Goal: Information Seeking & Learning: Learn about a topic

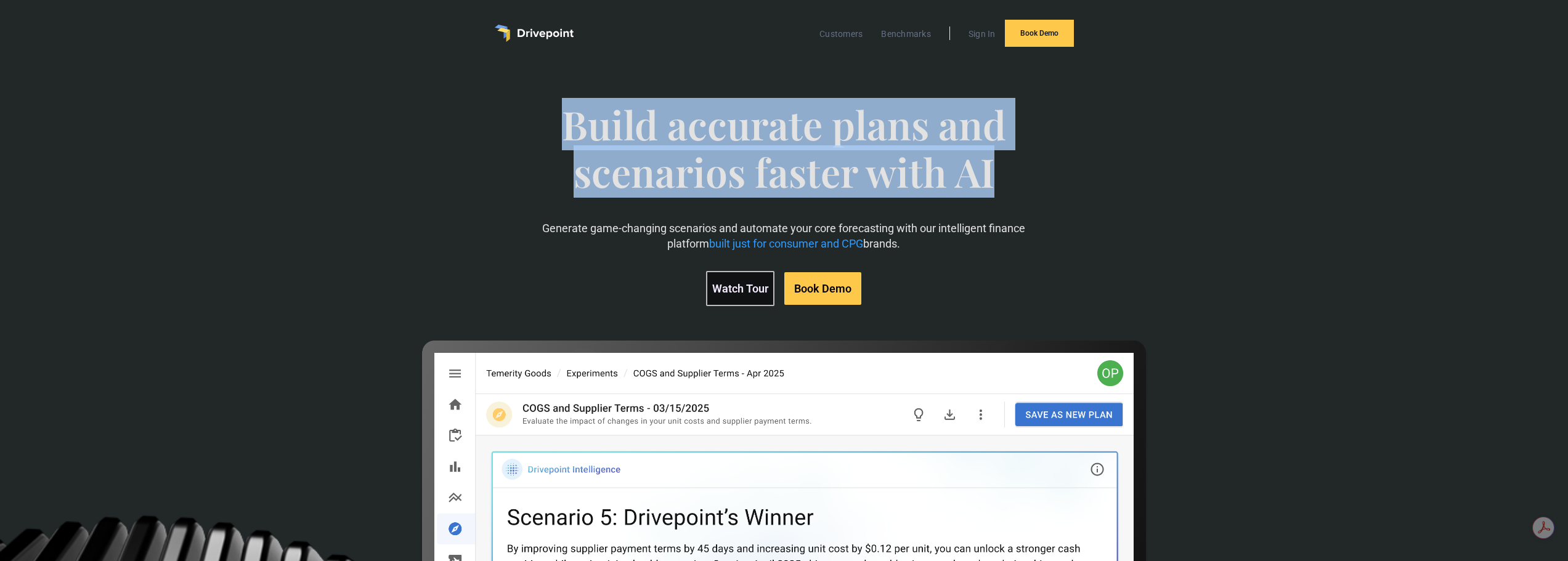
drag, startPoint x: 547, startPoint y: 129, endPoint x: 995, endPoint y: 181, distance: 451.0
click at [995, 181] on span "Build accurate plans and scenarios faster with AI" at bounding box center [784, 161] width 547 height 120
click at [997, 181] on span "Build accurate plans and scenarios faster with AI" at bounding box center [784, 161] width 547 height 120
drag, startPoint x: 999, startPoint y: 181, endPoint x: 578, endPoint y: 123, distance: 425.0
click at [578, 123] on span "Build accurate plans and scenarios faster with AI" at bounding box center [784, 161] width 547 height 120
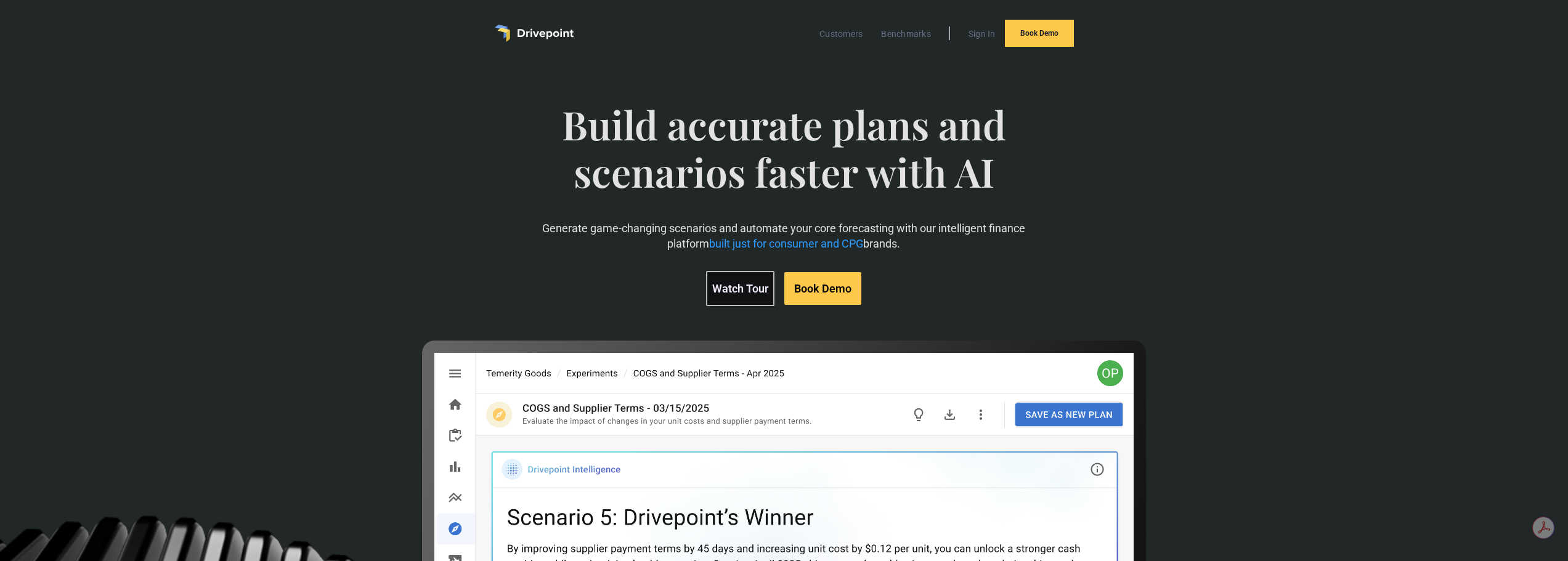
click at [569, 123] on span "Build accurate plans and scenarios faster with AI" at bounding box center [784, 161] width 547 height 120
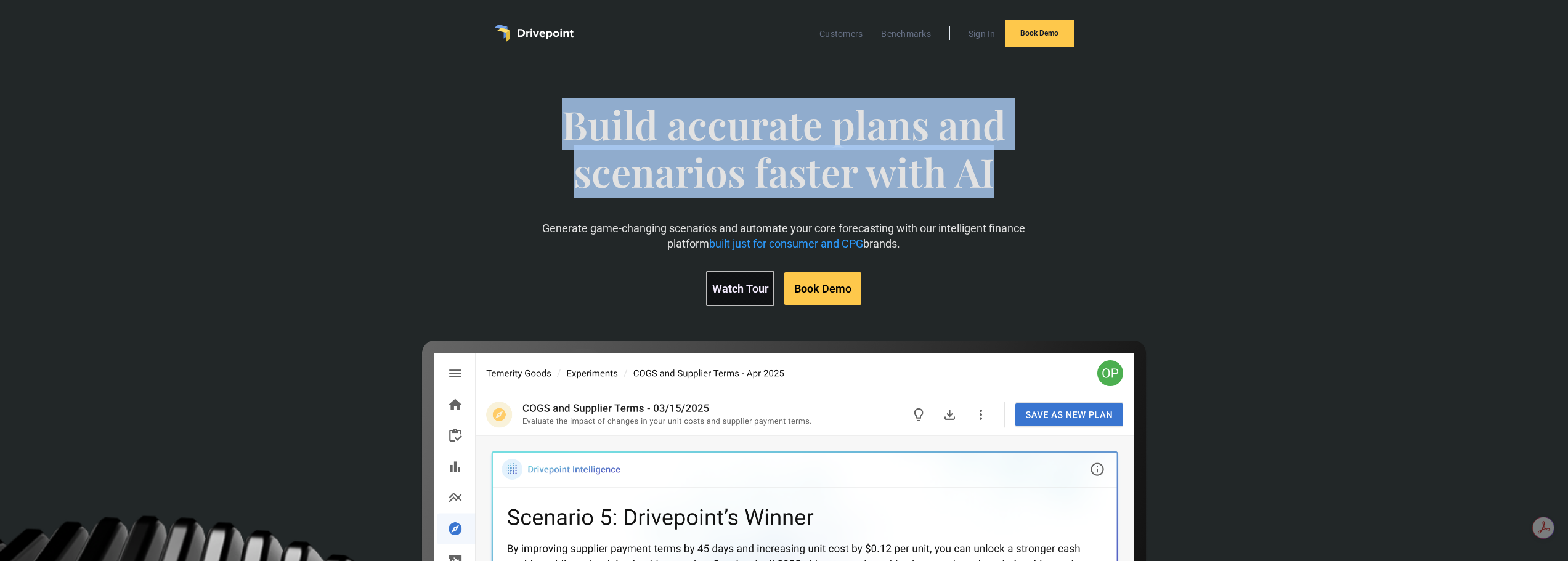
drag, startPoint x: 560, startPoint y: 122, endPoint x: 1020, endPoint y: 167, distance: 462.2
click at [1021, 167] on span "Build accurate plans and scenarios faster with AI" at bounding box center [784, 161] width 547 height 120
click at [1016, 164] on span "Build accurate plans and scenarios faster with AI" at bounding box center [784, 161] width 547 height 120
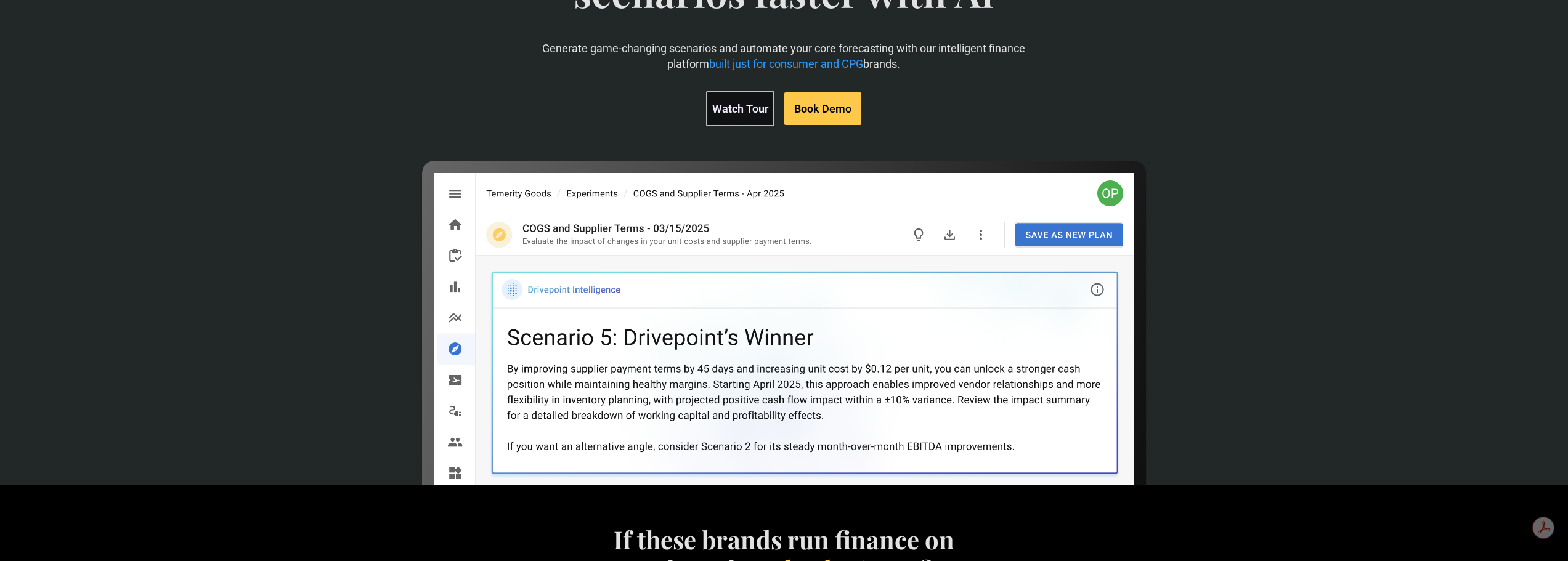
scroll to position [185, 0]
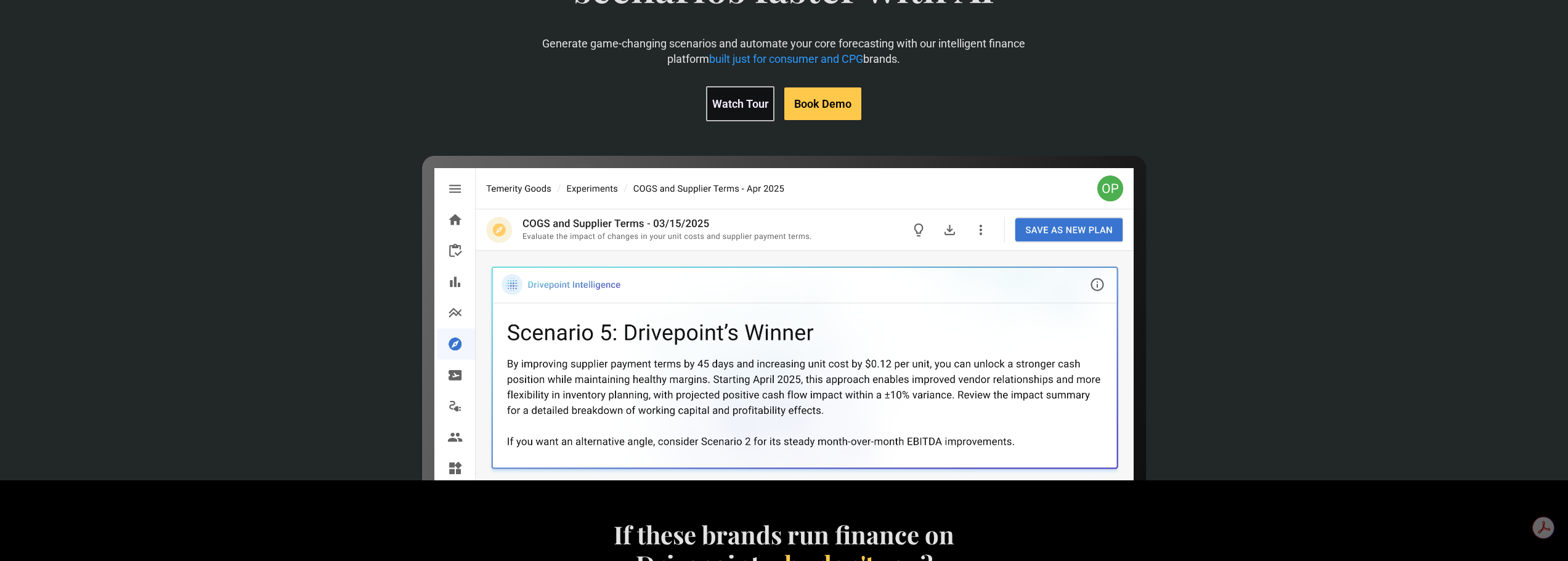
click at [412, 147] on div "Build accurate plans and scenarios faster with AI Generate game-changing scenar…" at bounding box center [784, 177] width 912 height 572
drag, startPoint x: 394, startPoint y: 146, endPoint x: 1205, endPoint y: 393, distance: 847.8
click at [1205, 393] on div "Build accurate plans and scenarios faster with AI Generate game-changing scenar…" at bounding box center [784, 177] width 912 height 572
click at [1214, 394] on div "Build accurate plans and scenarios faster with AI Generate game-changing scenar…" at bounding box center [784, 177] width 912 height 572
click at [1174, 193] on div "Build accurate plans and scenarios faster with AI Generate game-changing scenar…" at bounding box center [784, 177] width 912 height 572
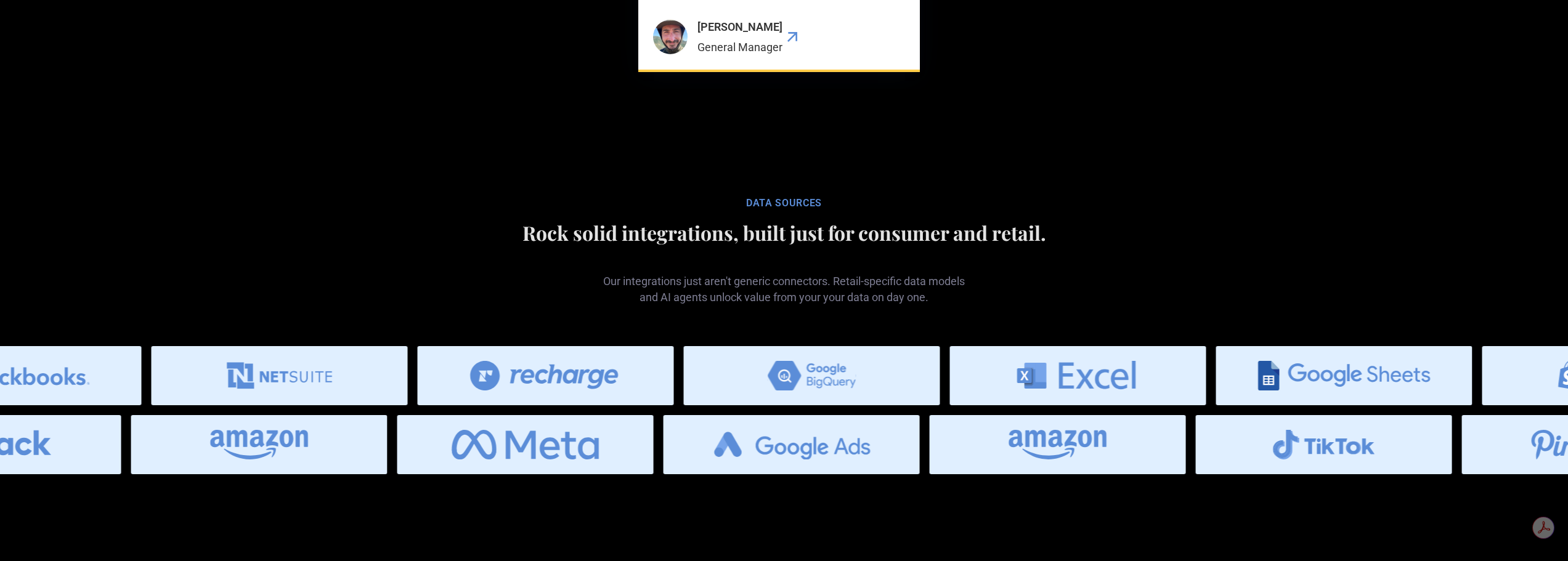
scroll to position [4587, 0]
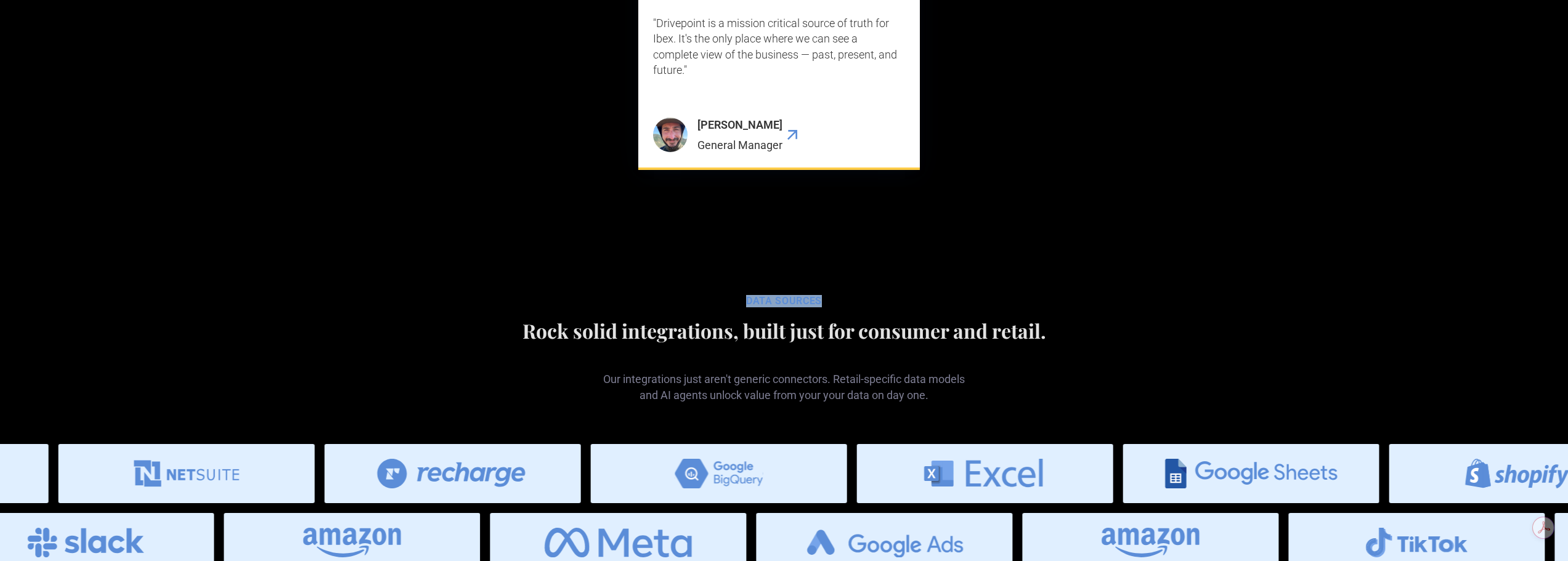
drag, startPoint x: 782, startPoint y: 301, endPoint x: 821, endPoint y: 298, distance: 39.1
click at [821, 298] on div "Data SOURCES" at bounding box center [784, 300] width 912 height 12
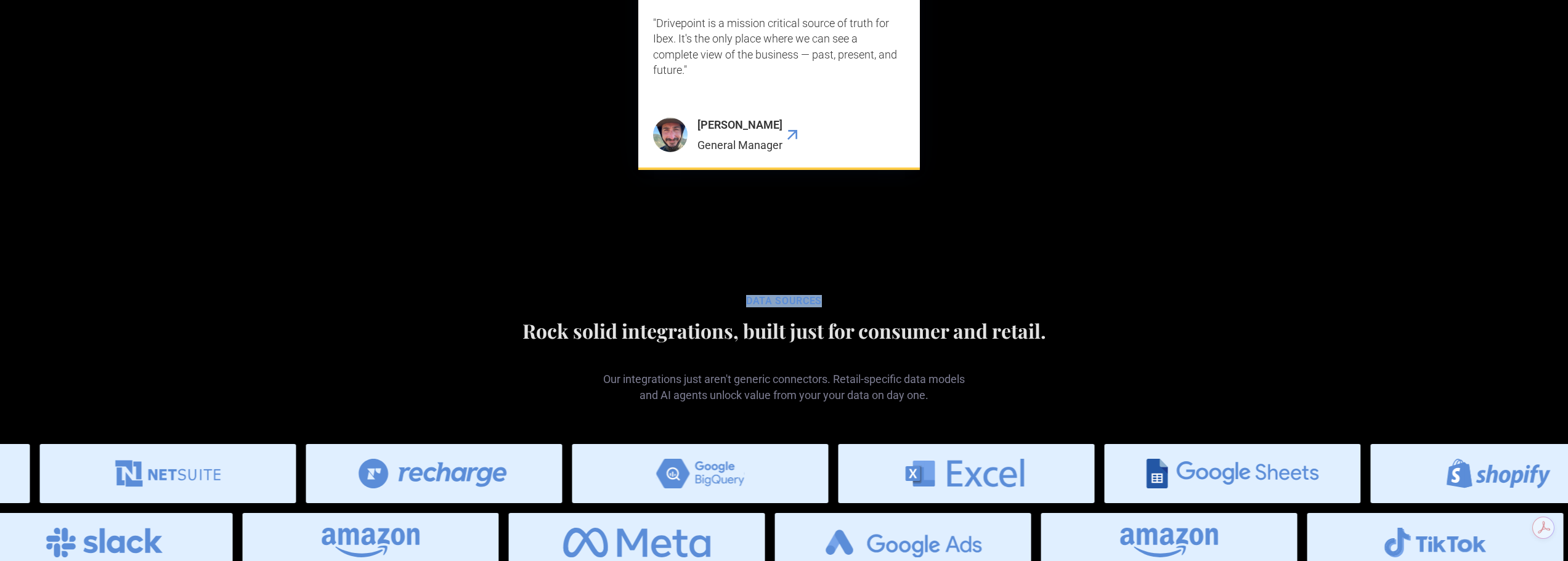
click at [829, 295] on div "Data SOURCES" at bounding box center [784, 300] width 912 height 12
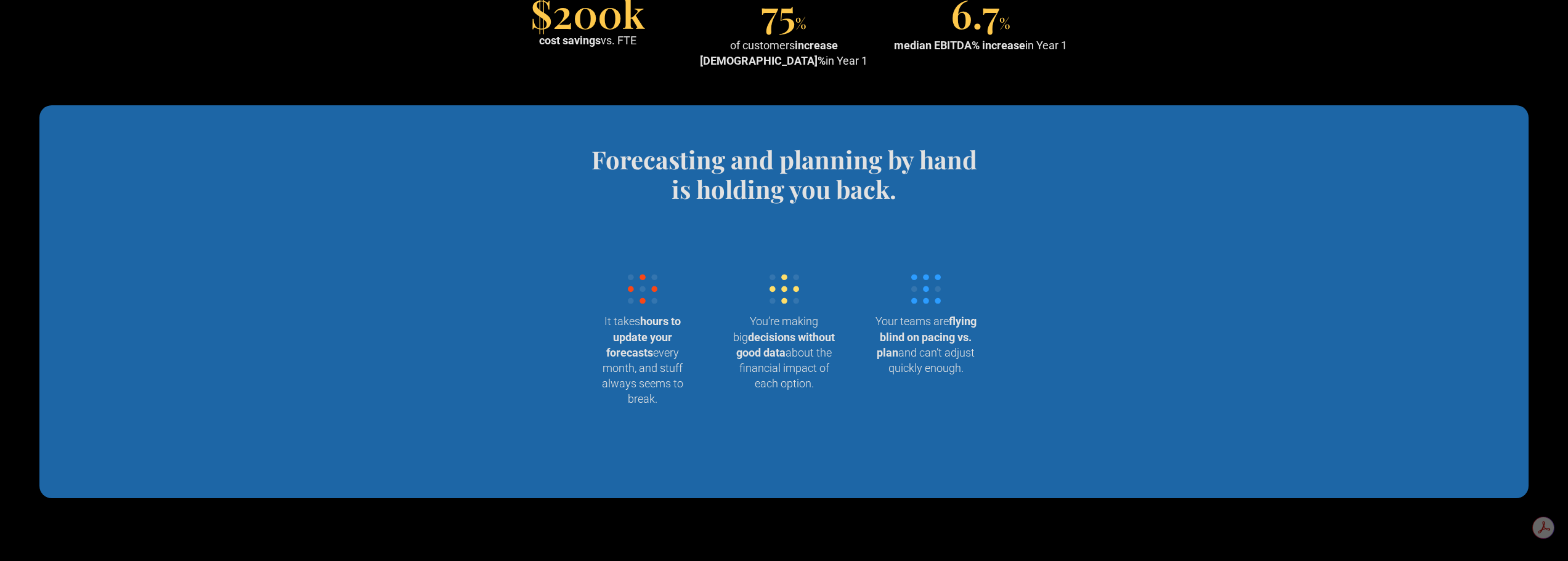
scroll to position [1014, 0]
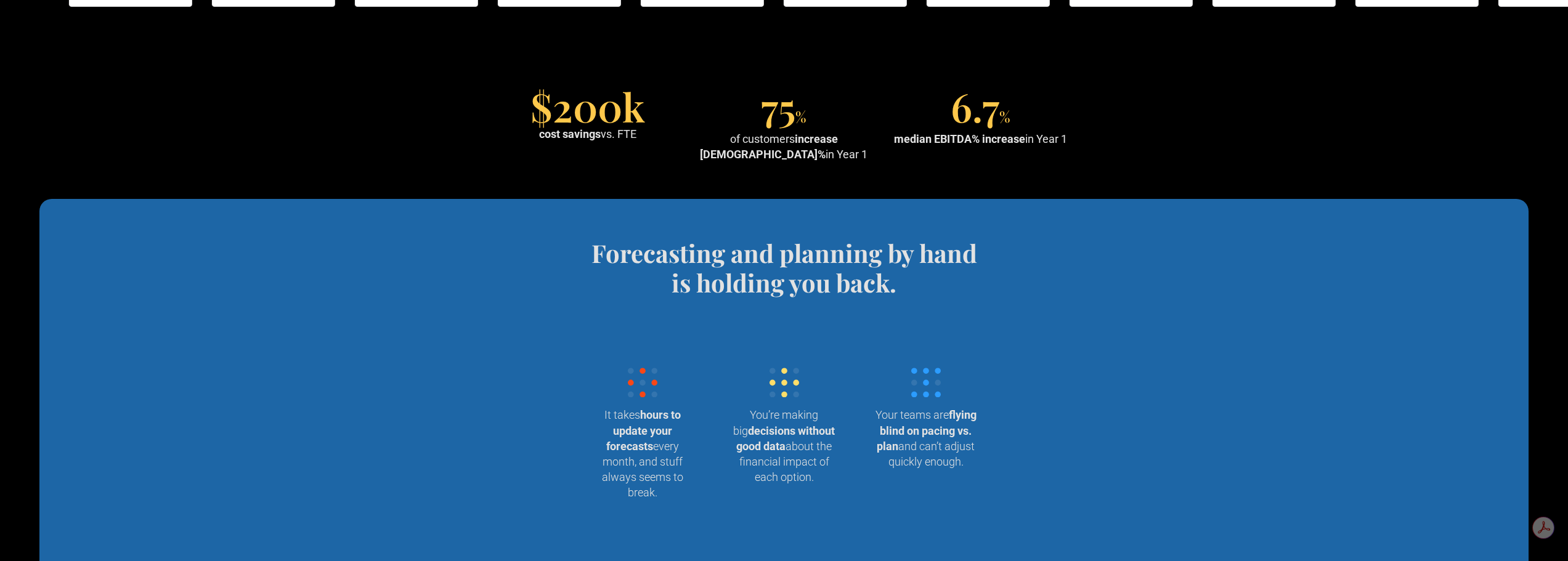
click at [611, 366] on section "It takes hours to update your forecasts every month, and stuff always seems to …" at bounding box center [784, 425] width 406 height 254
drag, startPoint x: 601, startPoint y: 362, endPoint x: 973, endPoint y: 475, distance: 388.8
click at [973, 475] on section "It takes hours to update your forecasts every month, and stuff always seems to …" at bounding box center [784, 425] width 406 height 254
click at [973, 469] on p "Your teams are flying blind on pacing vs. plan and can’t adjust quickly enough." at bounding box center [925, 438] width 102 height 63
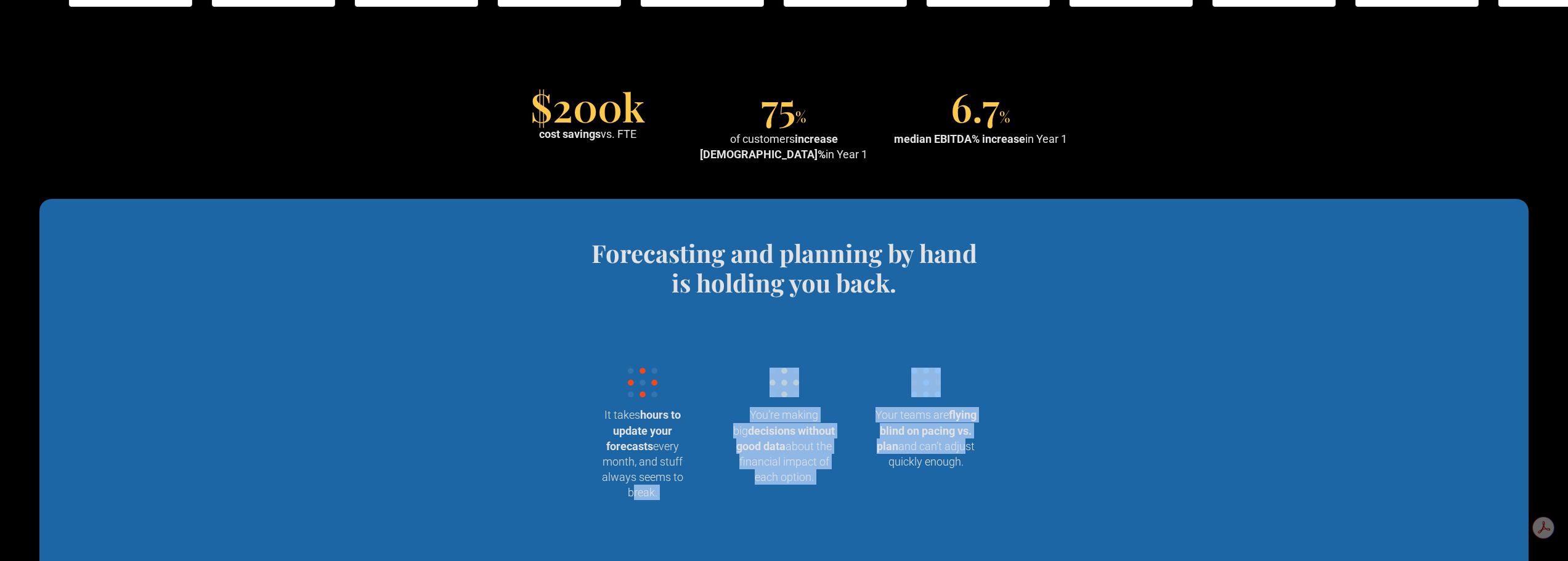
drag, startPoint x: 597, startPoint y: 497, endPoint x: 923, endPoint y: 464, distance: 327.7
click at [923, 463] on div "It takes hours to update your forecasts every month, and stuff always seems to …" at bounding box center [784, 439] width 386 height 145
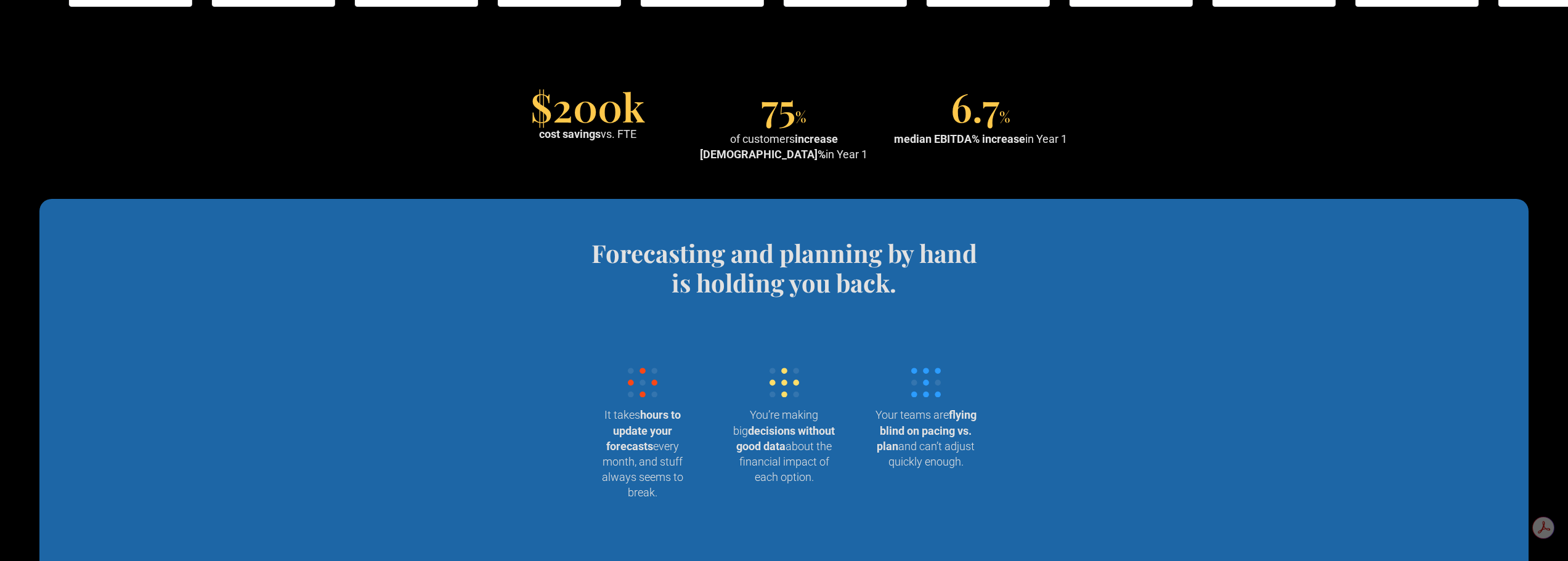
click at [949, 469] on p "Your teams are flying blind on pacing vs. plan and can’t adjust quickly enough." at bounding box center [925, 438] width 102 height 63
drag, startPoint x: 955, startPoint y: 478, endPoint x: 610, endPoint y: 363, distance: 363.7
click at [607, 370] on div "It takes hours to update your forecasts every month, and stuff always seems to …" at bounding box center [784, 439] width 386 height 145
click at [620, 339] on section "It takes hours to update your forecasts every month, and stuff always seems to …" at bounding box center [784, 425] width 406 height 254
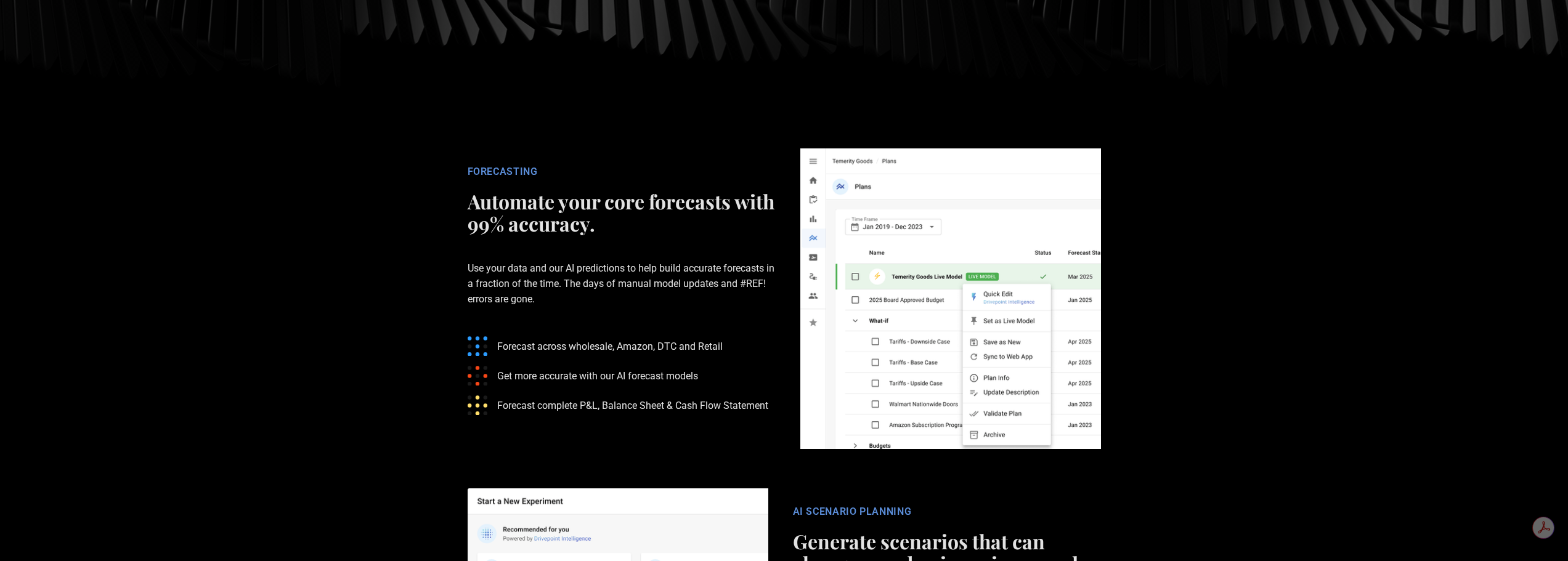
scroll to position [1848, 0]
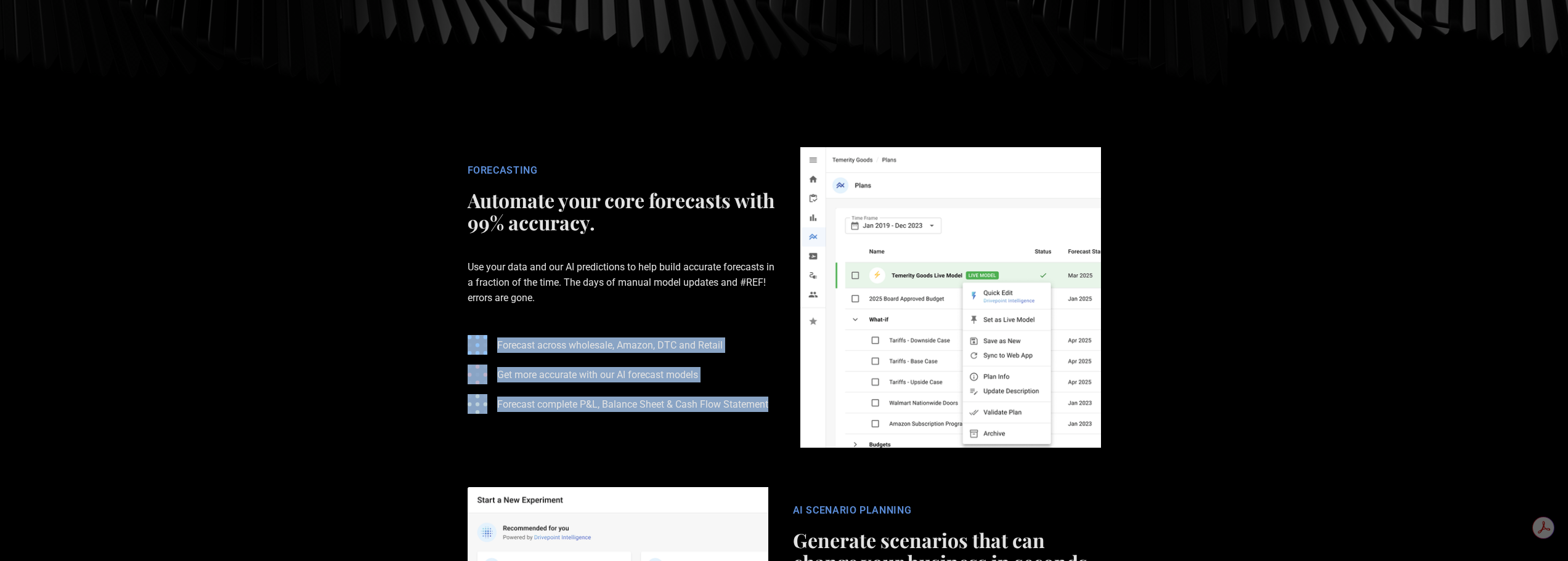
drag, startPoint x: 460, startPoint y: 334, endPoint x: 786, endPoint y: 420, distance: 337.2
click at [786, 420] on div "FORECASTING Automate your core forecasts with 99% accuracy. Use your data and o…" at bounding box center [621, 298] width 333 height 266
click at [778, 405] on div "FORECASTING Automate your core forecasts with 99% accuracy. Use your data and o…" at bounding box center [621, 298] width 333 height 266
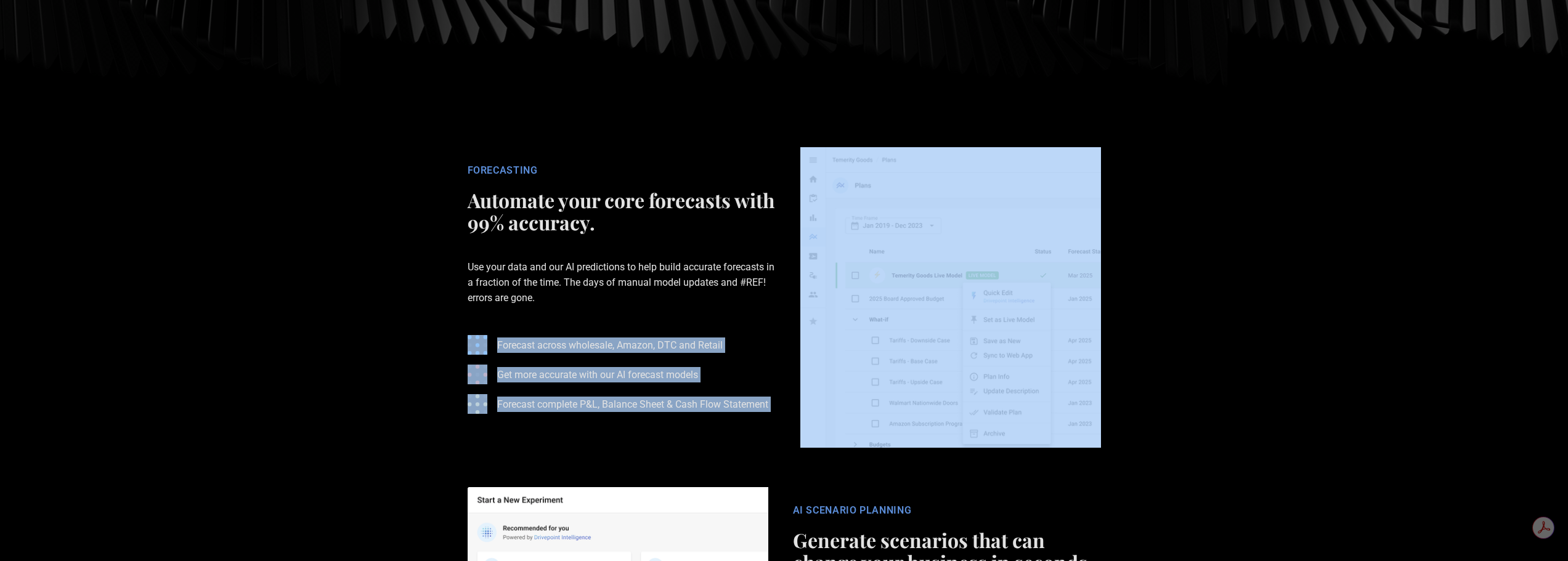
drag, startPoint x: 778, startPoint y: 404, endPoint x: 422, endPoint y: 343, distance: 361.2
click at [422, 343] on section "FORECASTING Automate your core forecasts with 99% accuracy. Use your data and o…" at bounding box center [784, 297] width 1568 height 340
click at [423, 341] on section "FORECASTING Automate your core forecasts with 99% accuracy. Use your data and o…" at bounding box center [784, 297] width 1568 height 340
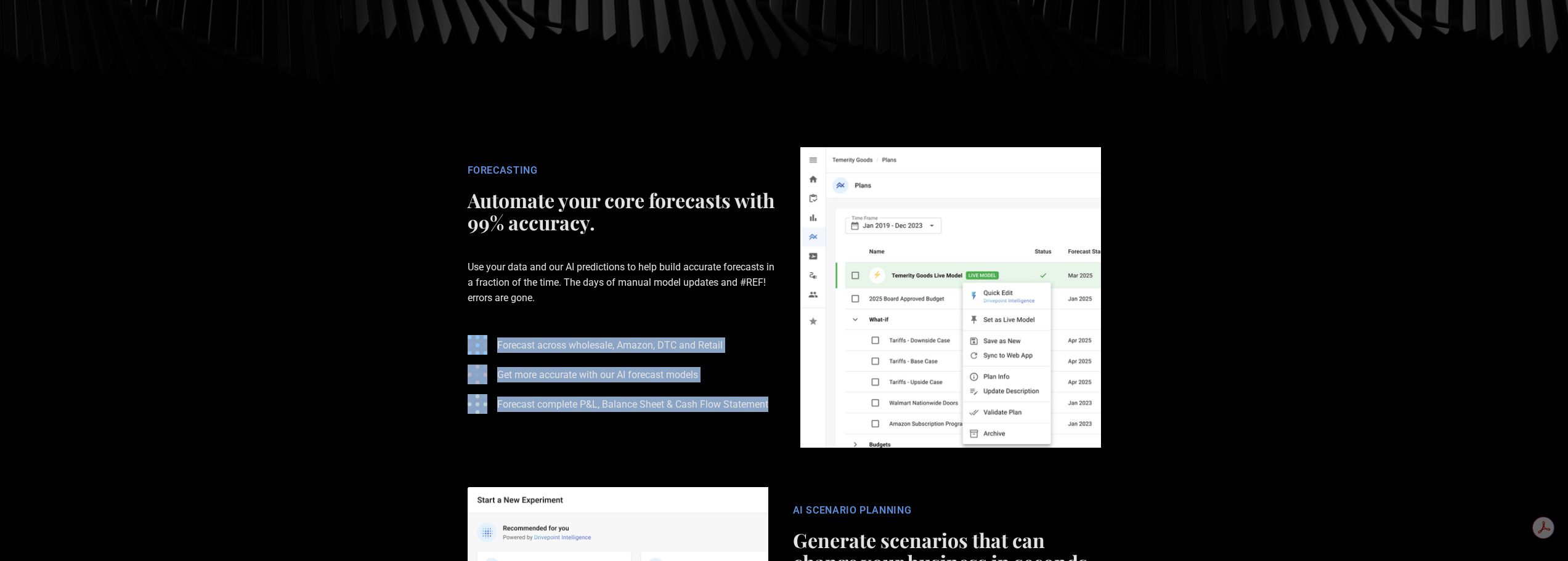
drag, startPoint x: 430, startPoint y: 330, endPoint x: 785, endPoint y: 410, distance: 363.9
click at [785, 410] on section "FORECASTING Automate your core forecasts with 99% accuracy. Use your data and o…" at bounding box center [784, 297] width 1568 height 340
click at [785, 410] on div "FORECASTING Automate your core forecasts with 99% accuracy. Use your data and o…" at bounding box center [621, 298] width 333 height 266
drag, startPoint x: 774, startPoint y: 411, endPoint x: 412, endPoint y: 340, distance: 368.9
click at [412, 340] on section "FORECASTING Automate your core forecasts with 99% accuracy. Use your data and o…" at bounding box center [784, 297] width 1568 height 340
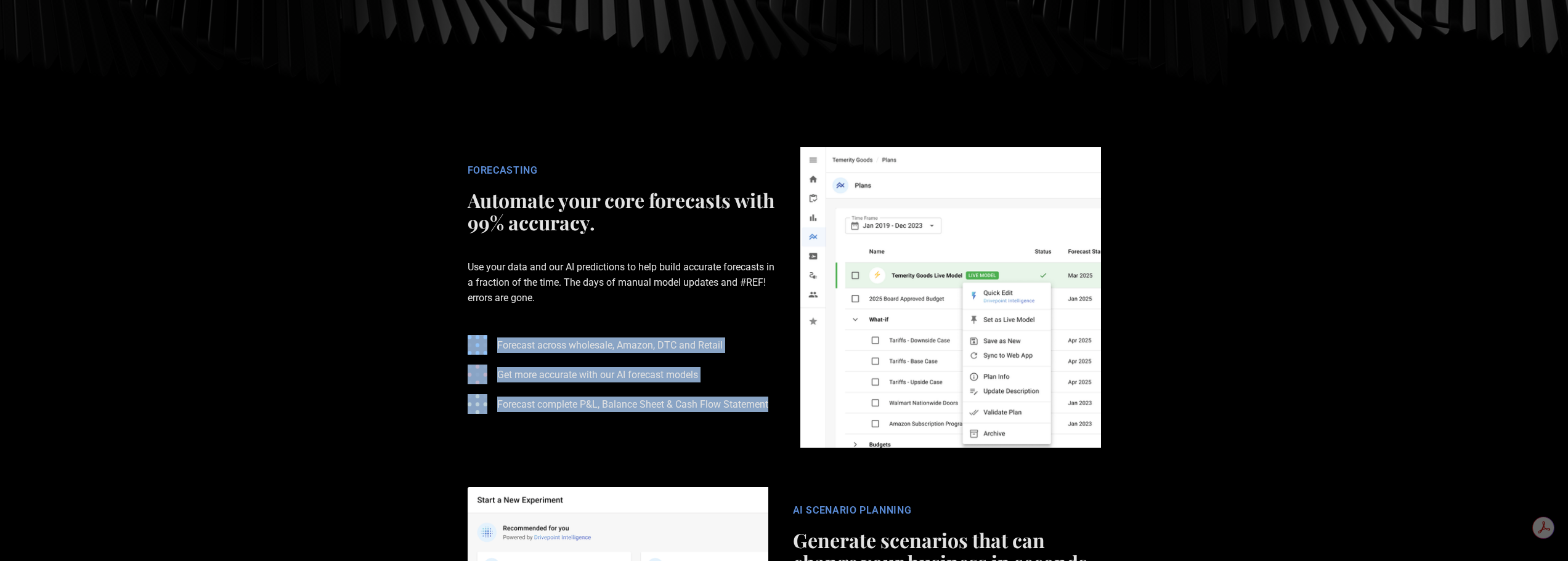
click at [412, 340] on section "FORECASTING Automate your core forecasts with 99% accuracy. Use your data and o…" at bounding box center [784, 297] width 1568 height 340
drag, startPoint x: 434, startPoint y: 324, endPoint x: 765, endPoint y: 414, distance: 343.0
click at [764, 415] on section "FORECASTING Automate your core forecasts with 99% accuracy. Use your data and o…" at bounding box center [784, 297] width 1568 height 340
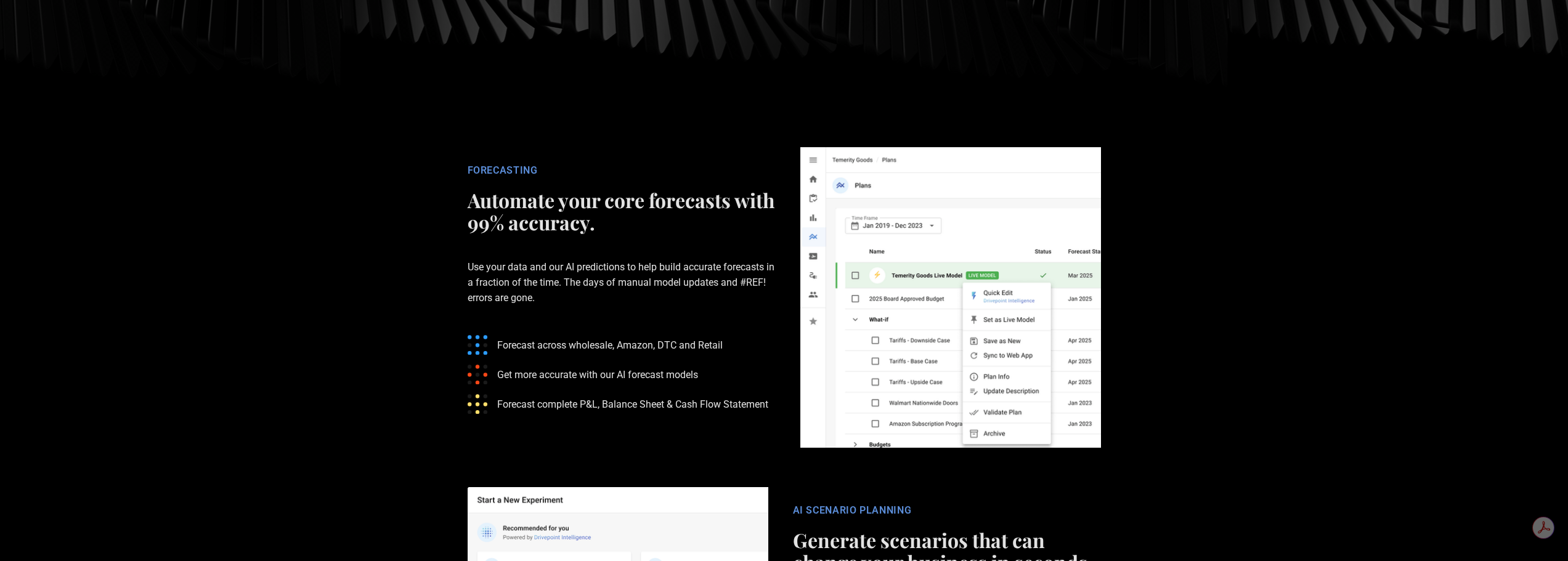
click at [769, 408] on p "Forecast complete P&L, Balance Sheet & Cash Flow Statement" at bounding box center [633, 404] width 271 height 16
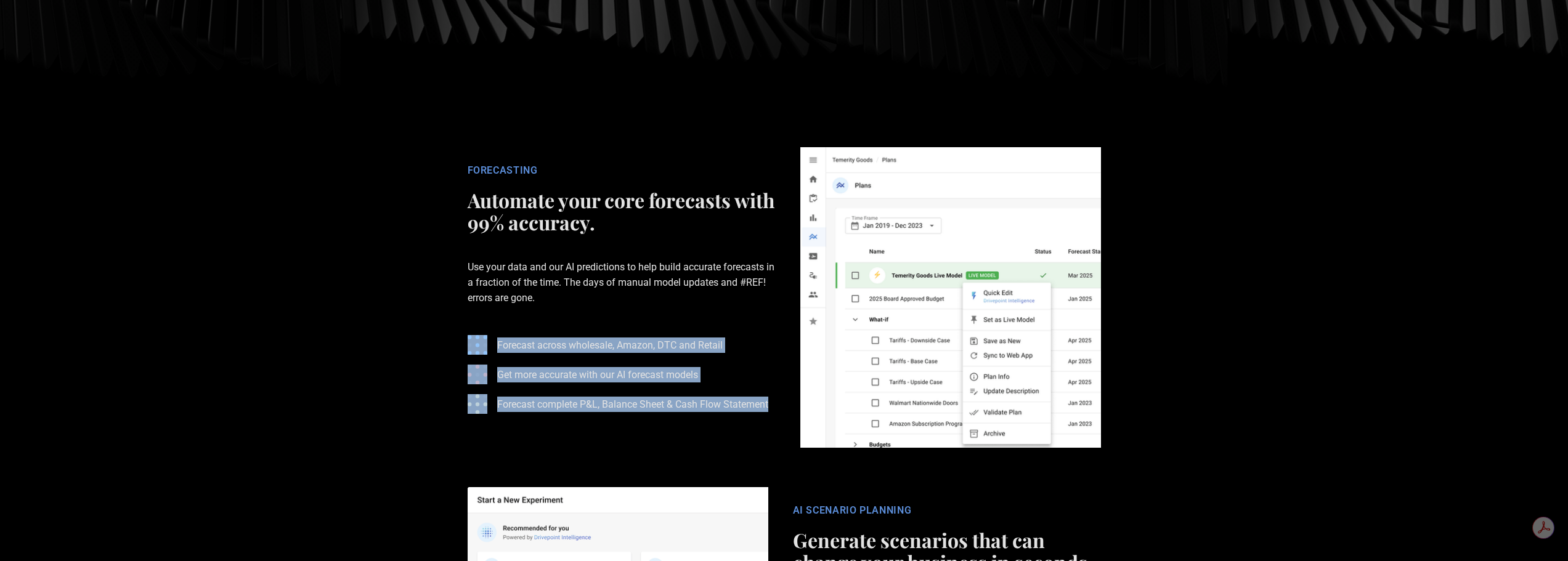
drag, startPoint x: 771, startPoint y: 404, endPoint x: 437, endPoint y: 347, distance: 338.8
click at [437, 347] on section "FORECASTING Automate your core forecasts with 99% accuracy. Use your data and o…" at bounding box center [784, 297] width 1568 height 340
drag, startPoint x: 435, startPoint y: 339, endPoint x: 787, endPoint y: 404, distance: 358.0
click at [787, 404] on section "FORECASTING Automate your core forecasts with 99% accuracy. Use your data and o…" at bounding box center [784, 297] width 1568 height 340
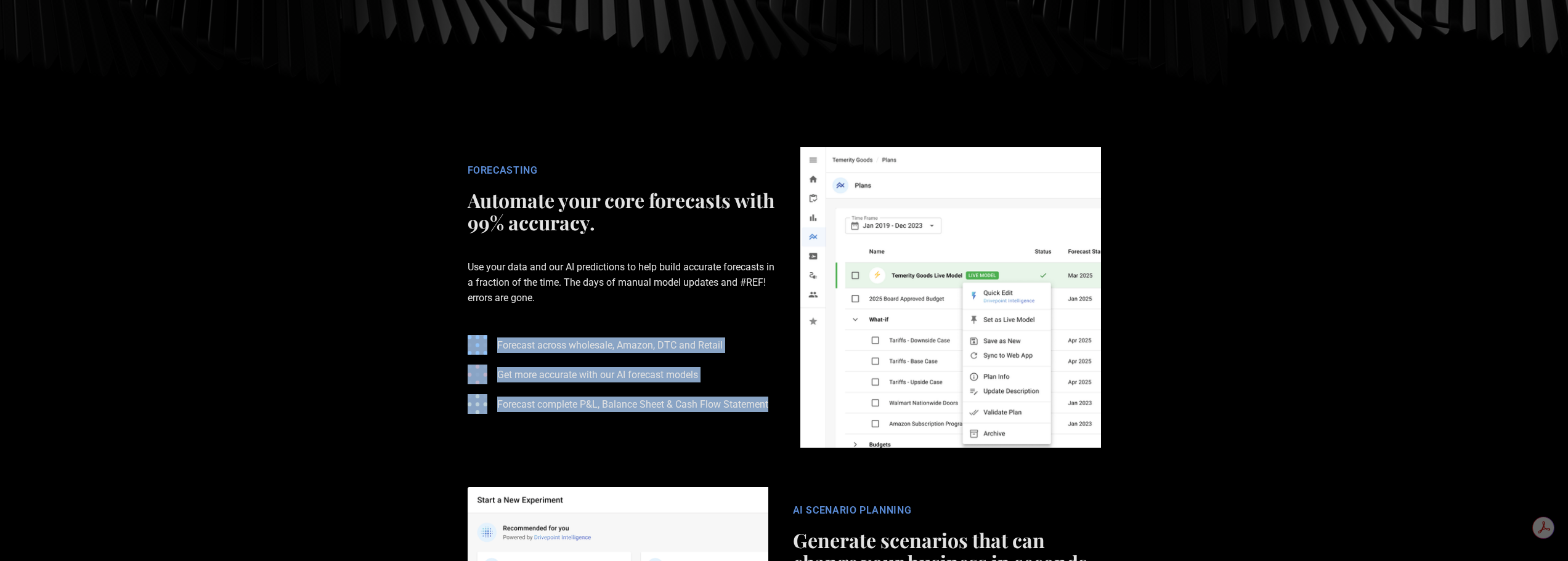
click at [785, 404] on div "FORECASTING Automate your core forecasts with 99% accuracy. Use your data and o…" at bounding box center [621, 298] width 333 height 266
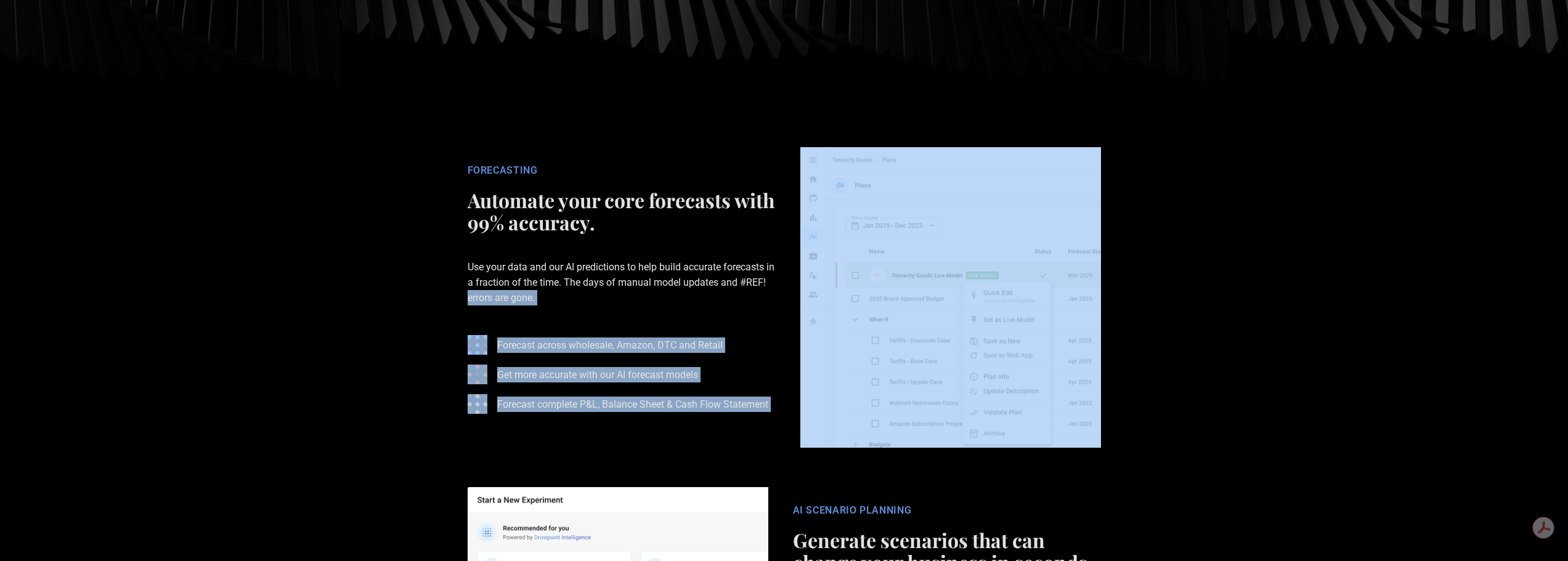
drag, startPoint x: 785, startPoint y: 404, endPoint x: 414, endPoint y: 323, distance: 379.7
click at [414, 323] on section "FORECASTING Automate your core forecasts with 99% accuracy. Use your data and o…" at bounding box center [784, 297] width 1568 height 340
click at [418, 326] on section "FORECASTING Automate your core forecasts with 99% accuracy. Use your data and o…" at bounding box center [784, 297] width 1568 height 340
click at [452, 342] on div "FORECASTING Automate your core forecasts with 99% accuracy. Use your data and o…" at bounding box center [784, 298] width 666 height 300
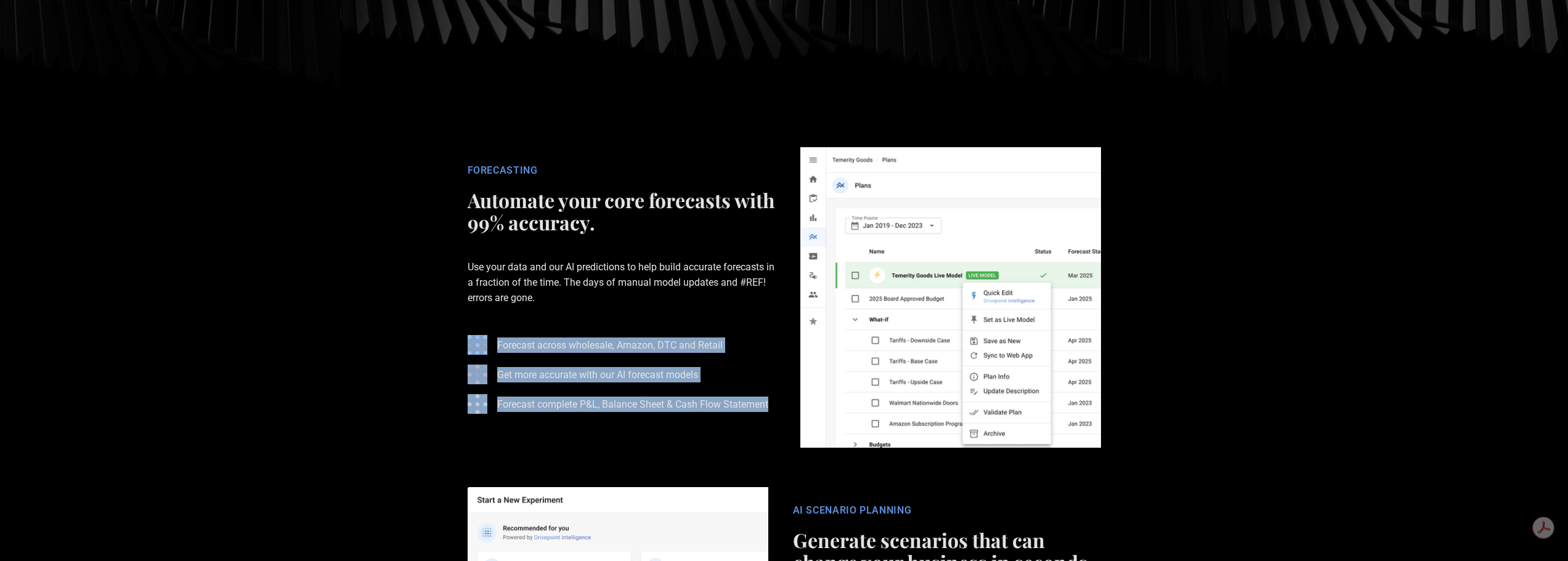
drag, startPoint x: 453, startPoint y: 341, endPoint x: 761, endPoint y: 401, distance: 313.8
click at [761, 401] on div "FORECASTING Automate your core forecasts with 99% accuracy. Use your data and o…" at bounding box center [784, 298] width 666 height 300
click at [761, 401] on p "Forecast complete P&L, Balance Sheet & Cash Flow Statement" at bounding box center [633, 404] width 271 height 16
